Goal: Task Accomplishment & Management: Use online tool/utility

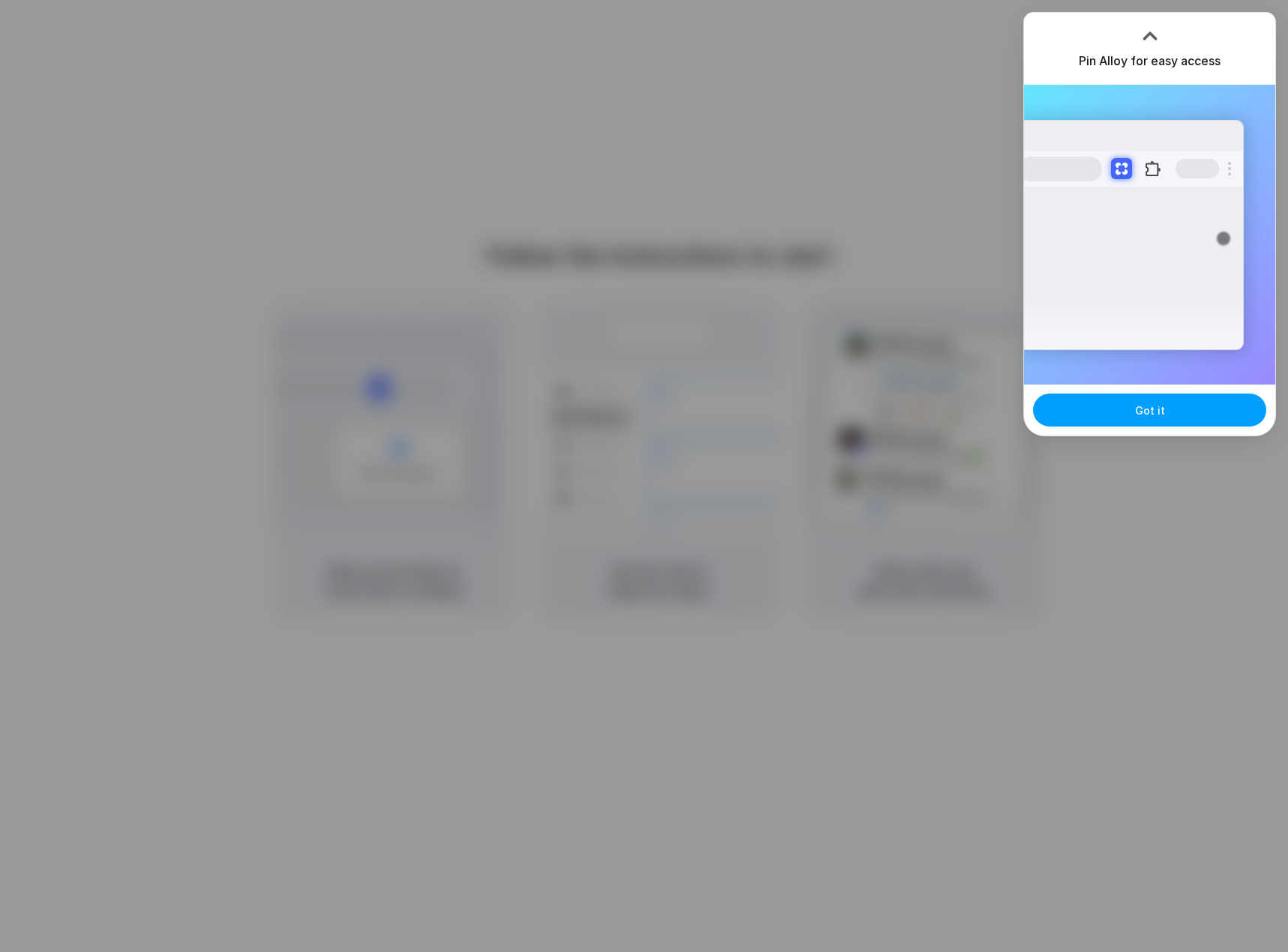
click at [1139, 406] on span "Got it" at bounding box center [1150, 410] width 30 height 16
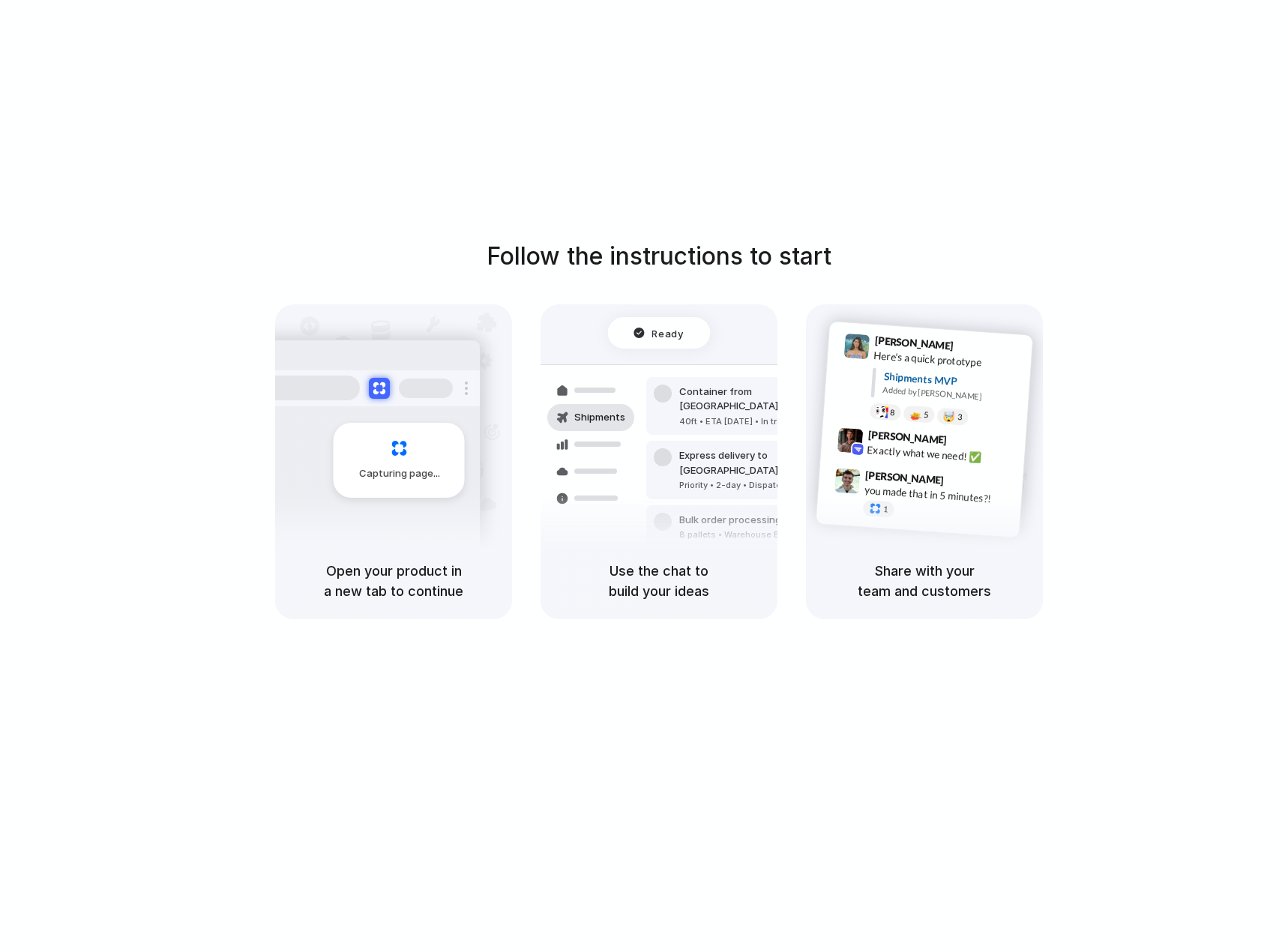
click at [641, 444] on div "Container from [GEOGRAPHIC_DATA] 40ft • ETA [DATE] • In transit Express deliver…" at bounding box center [714, 470] width 159 height 210
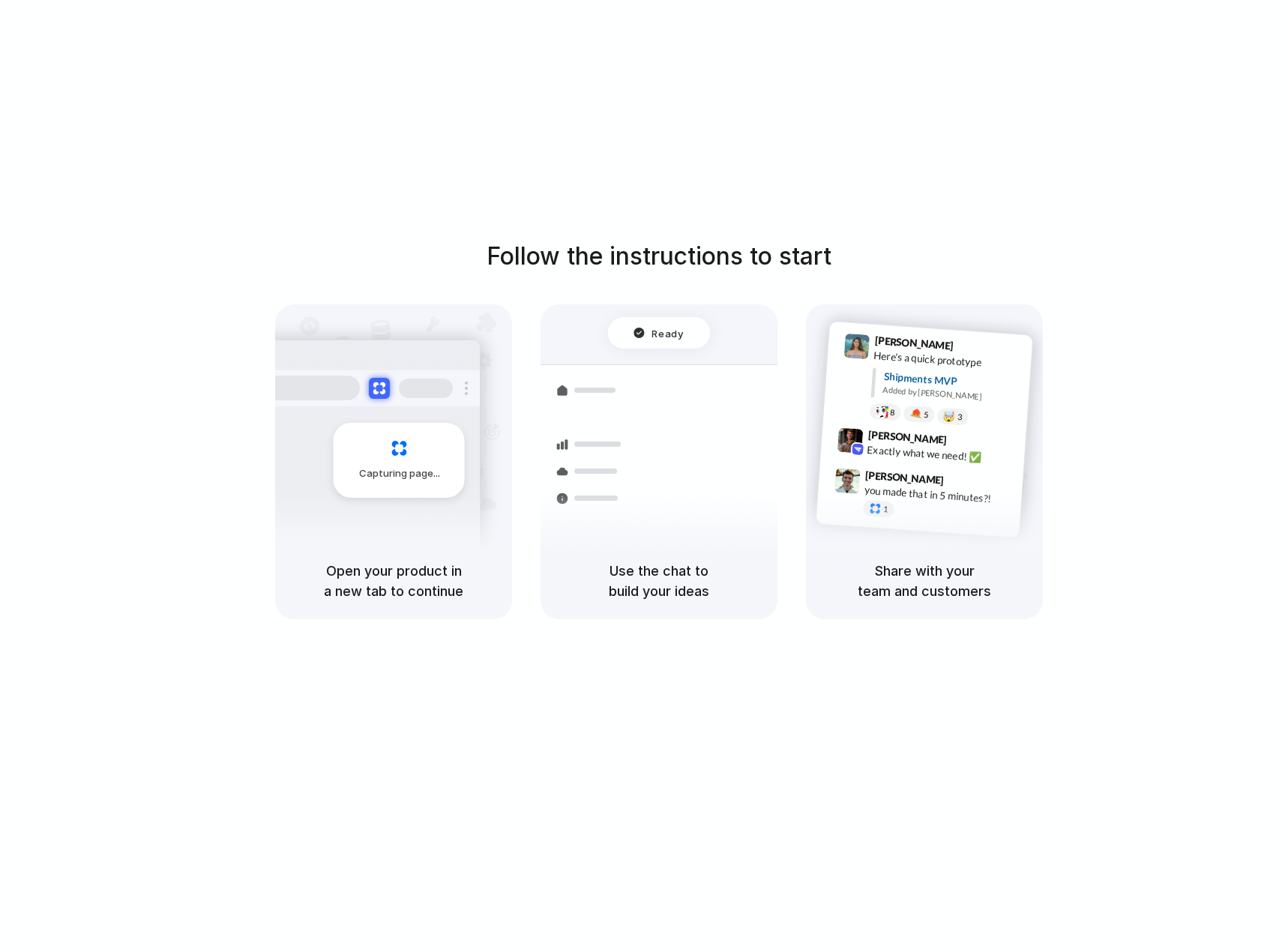
click at [390, 125] on div "Follow the instructions to start Capturing page Open your product in a new tab …" at bounding box center [659, 491] width 1318 height 982
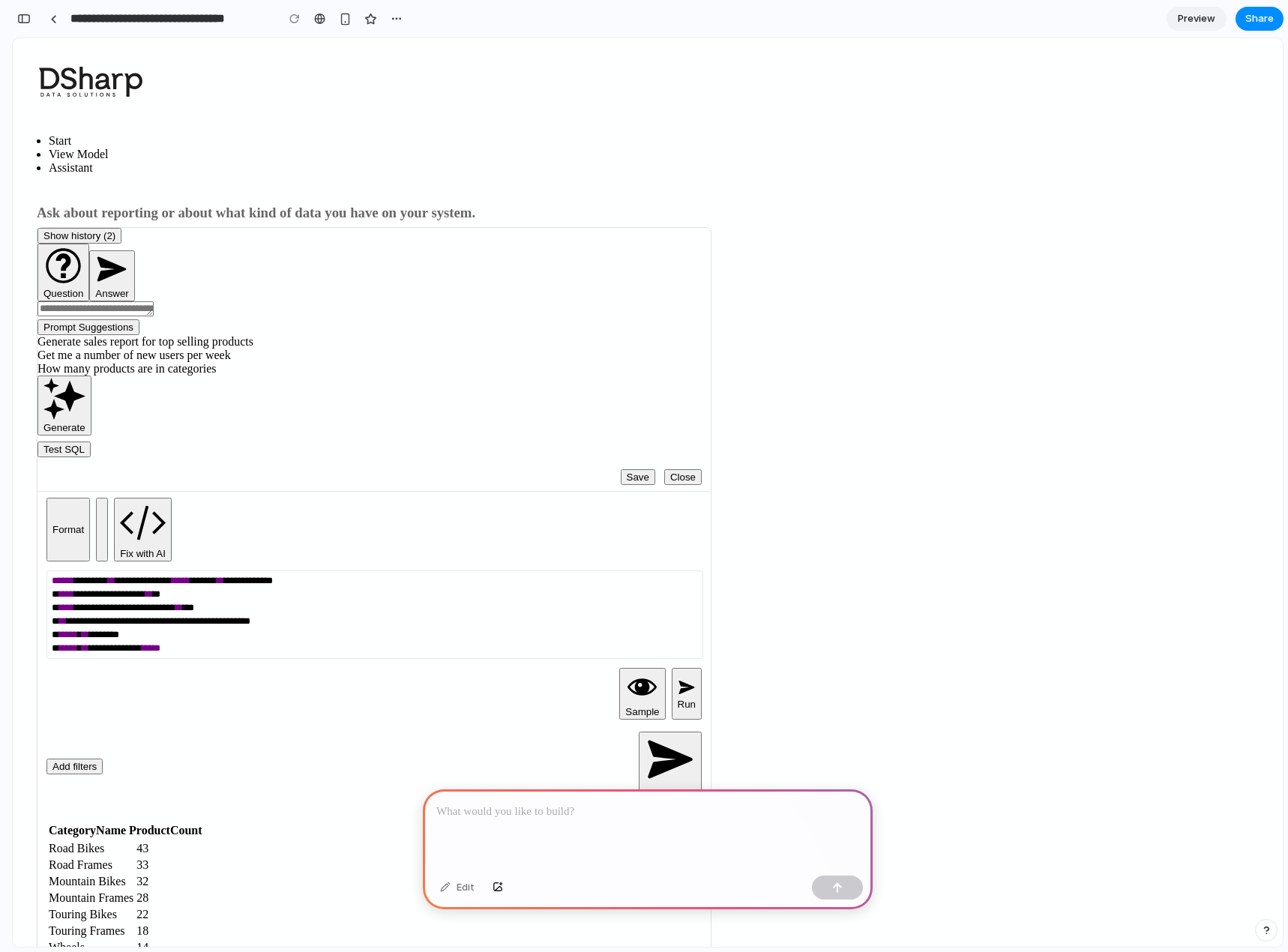
scroll to position [280, 0]
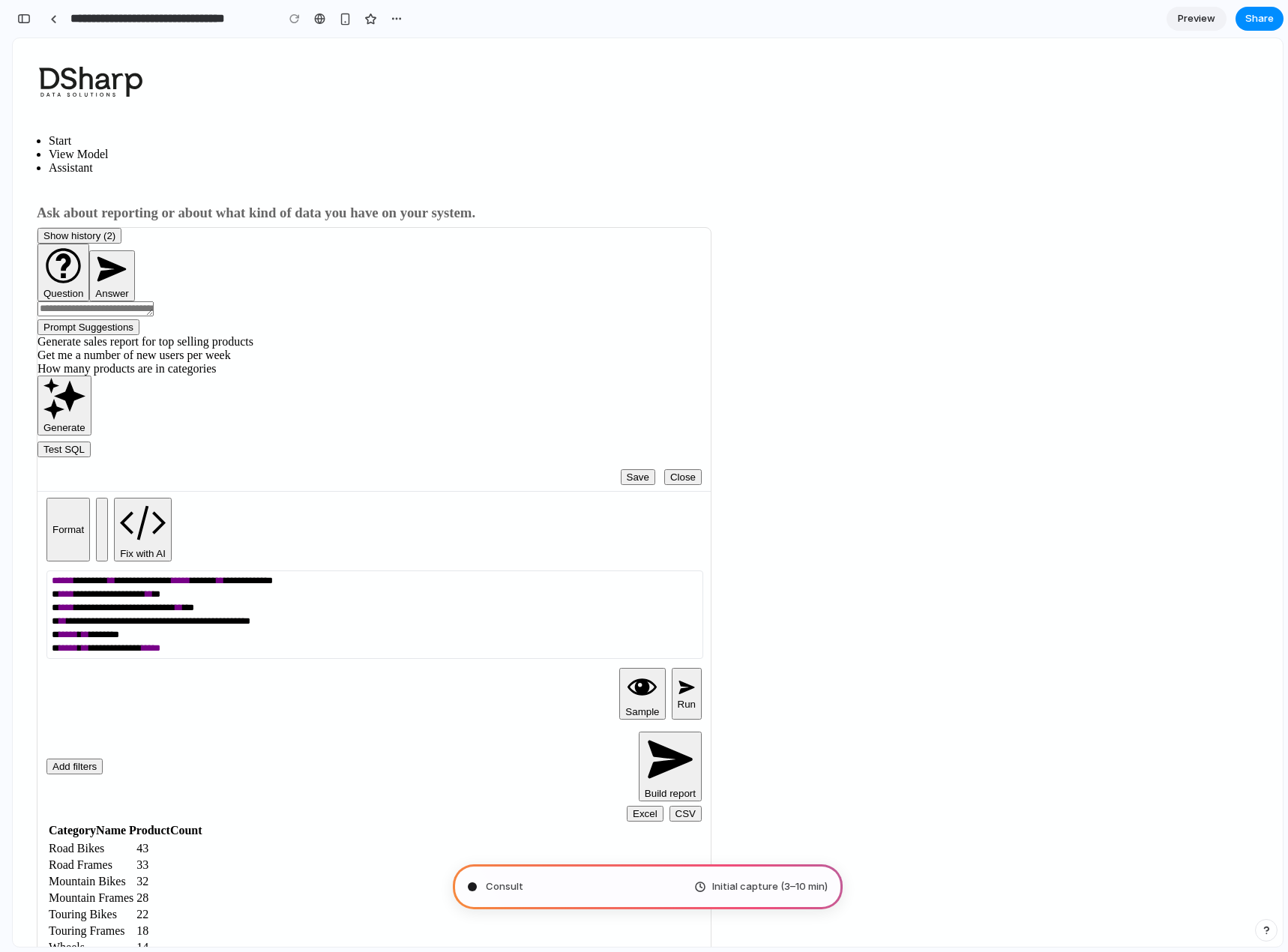
type input "**********"
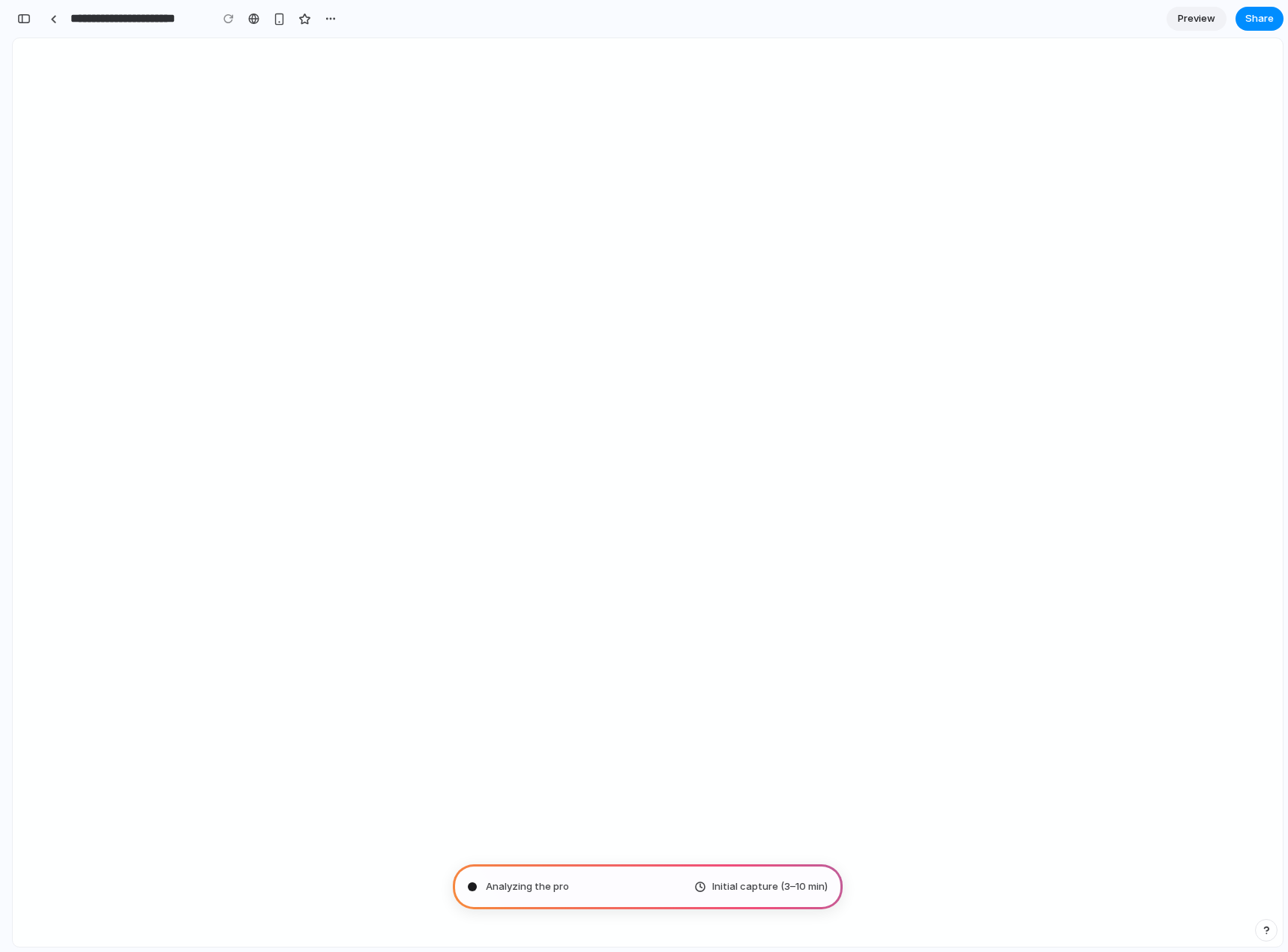
scroll to position [0, 0]
